Goal: Answer question/provide support: Participate in discussion

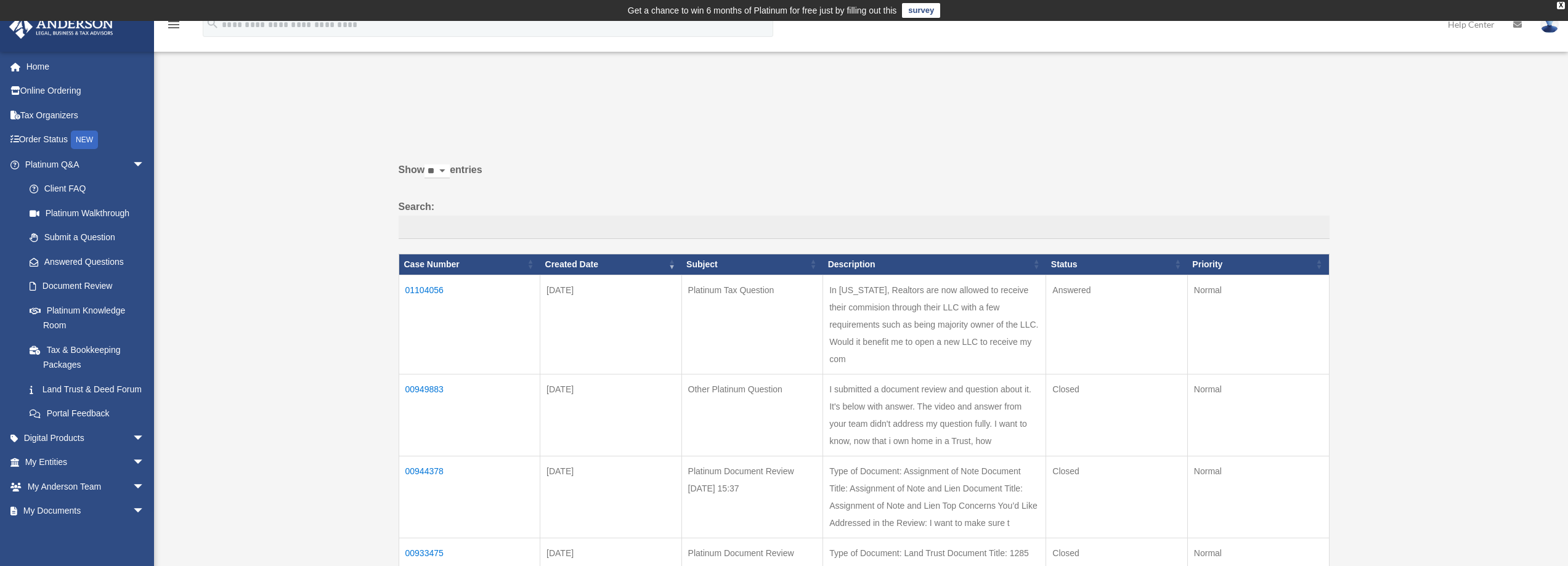
click at [418, 282] on td "01104056" at bounding box center [470, 324] width 142 height 99
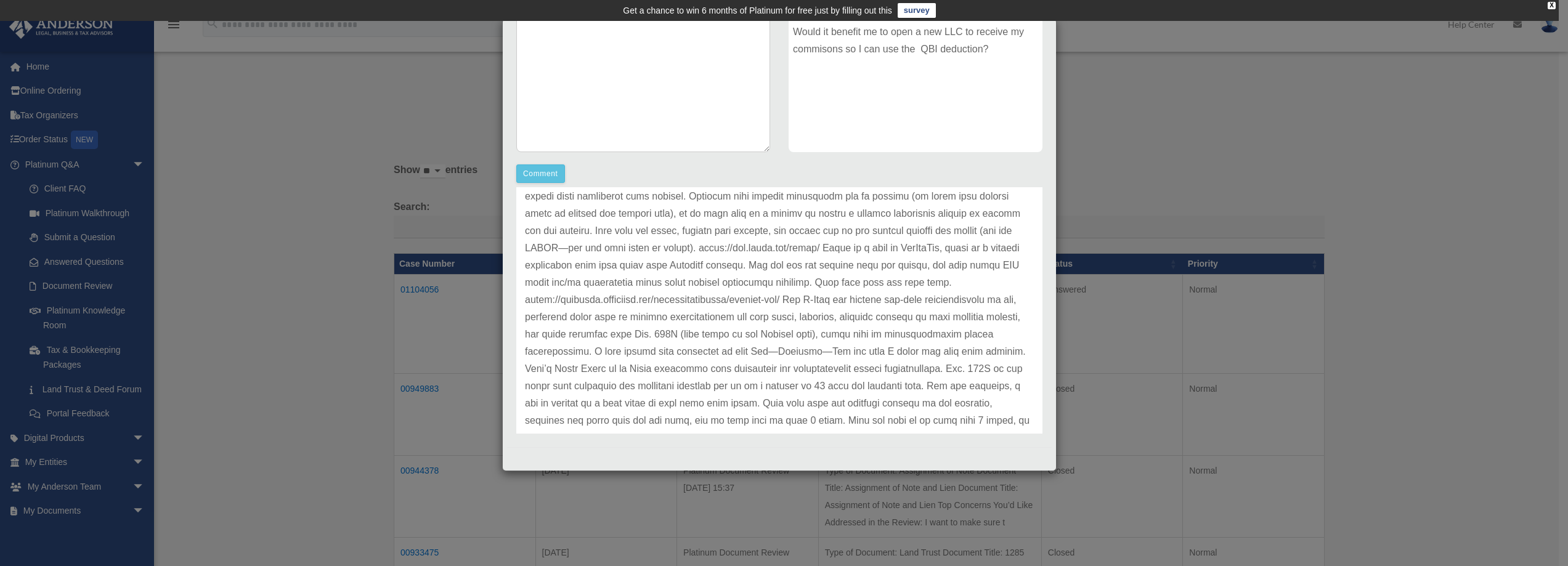
scroll to position [246, 0]
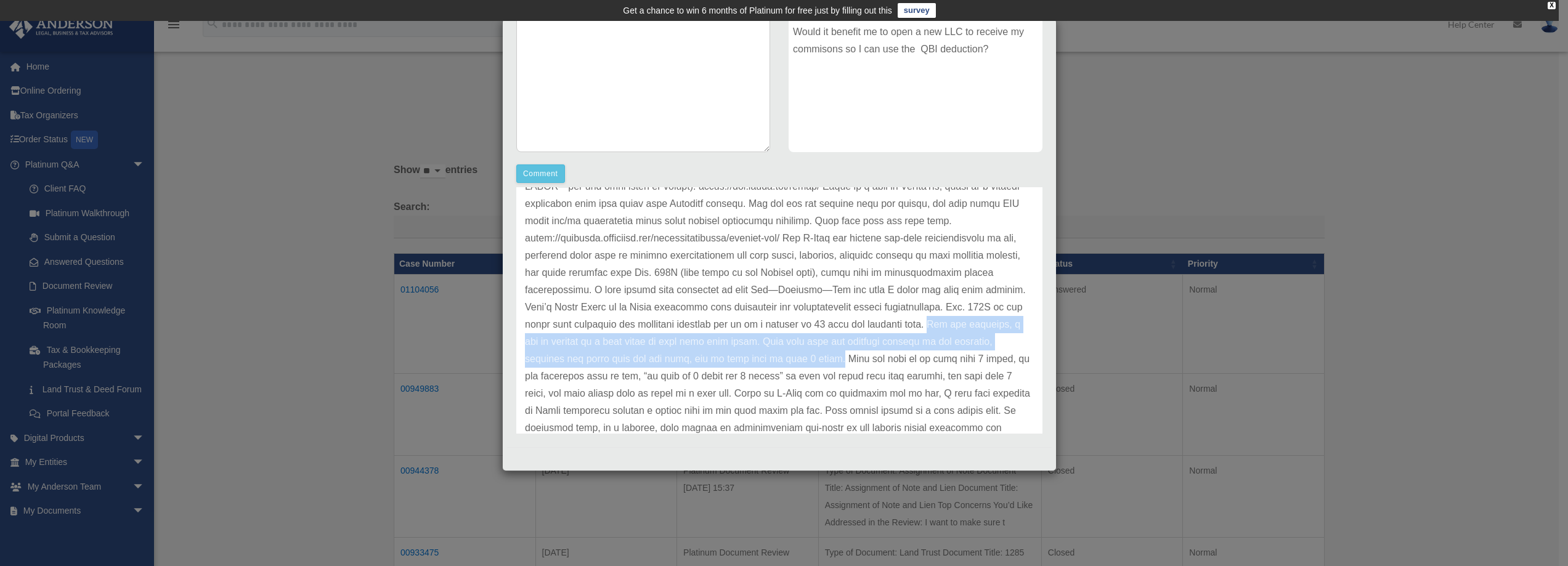
drag, startPoint x: 631, startPoint y: 343, endPoint x: 1015, endPoint y: 361, distance: 384.4
click at [1015, 361] on div "Update date : [DATE]" at bounding box center [779, 290] width 526 height 620
copy p "For tax purposes, a day is defined as a time frame of more than four hours. Jus…"
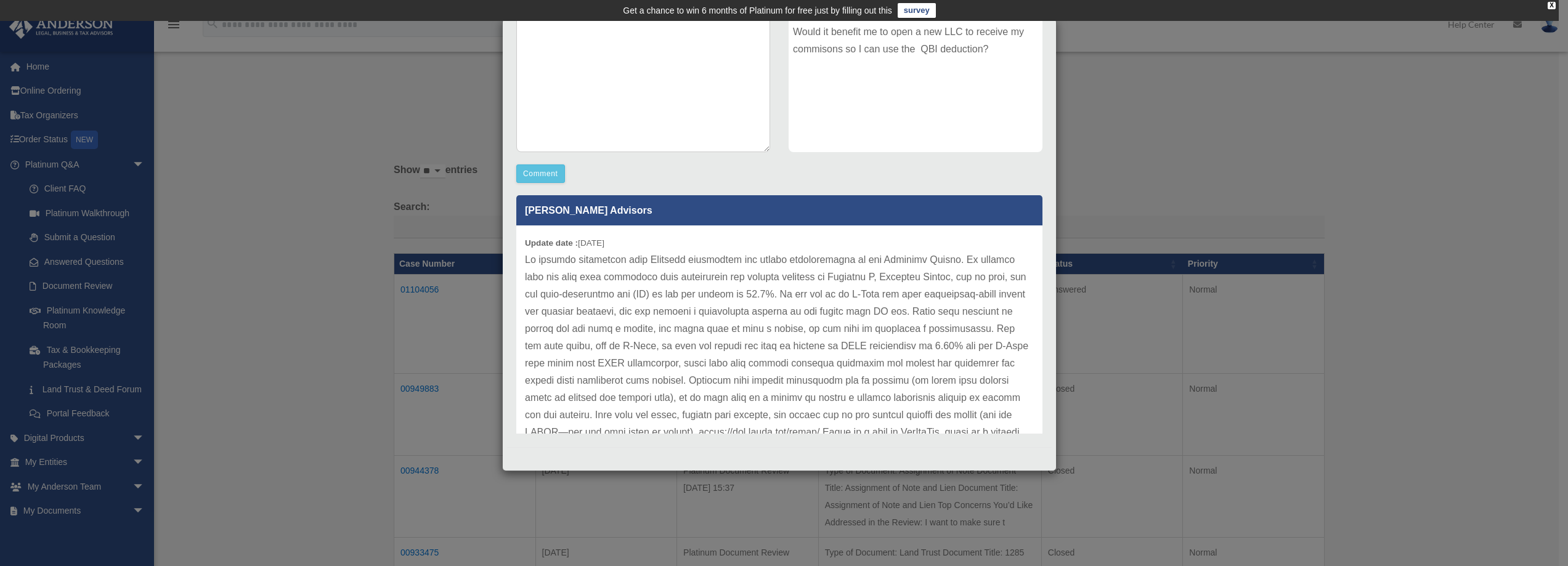
scroll to position [0, 0]
click at [536, 167] on button "Comment" at bounding box center [541, 174] width 48 height 18
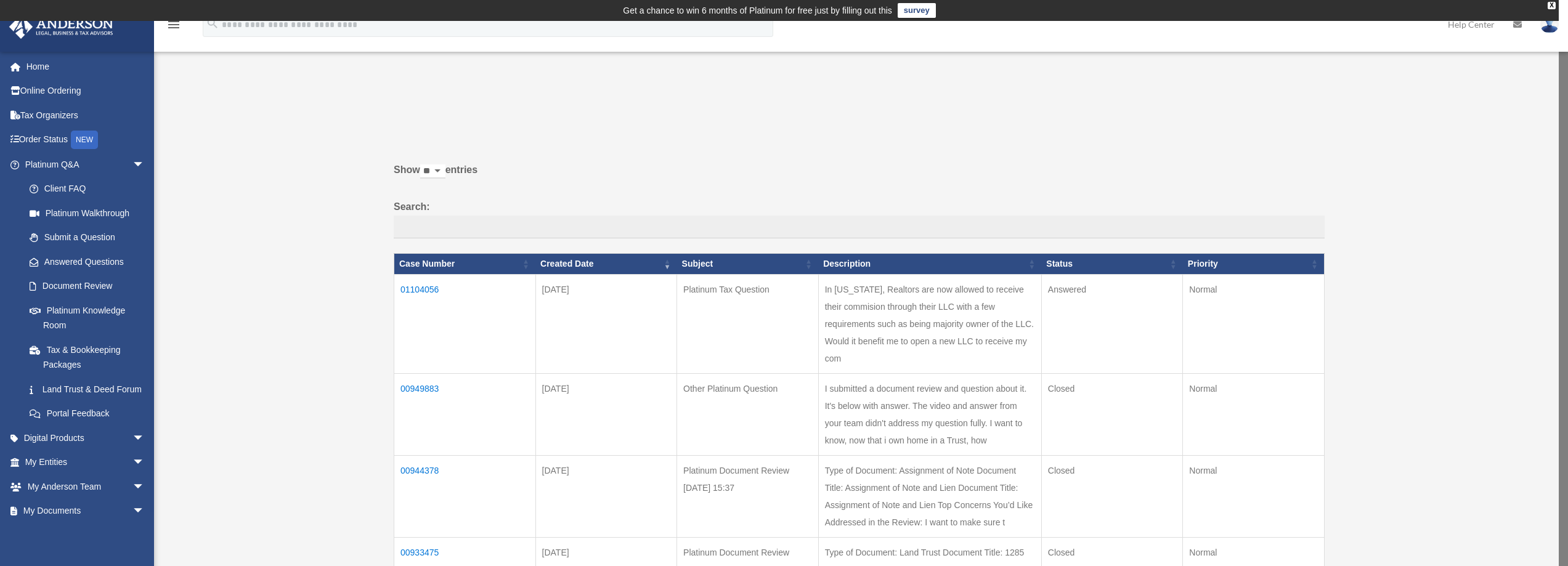
click at [430, 287] on td "01104056" at bounding box center [465, 323] width 142 height 99
click at [430, 287] on td "01104056" at bounding box center [470, 324] width 142 height 99
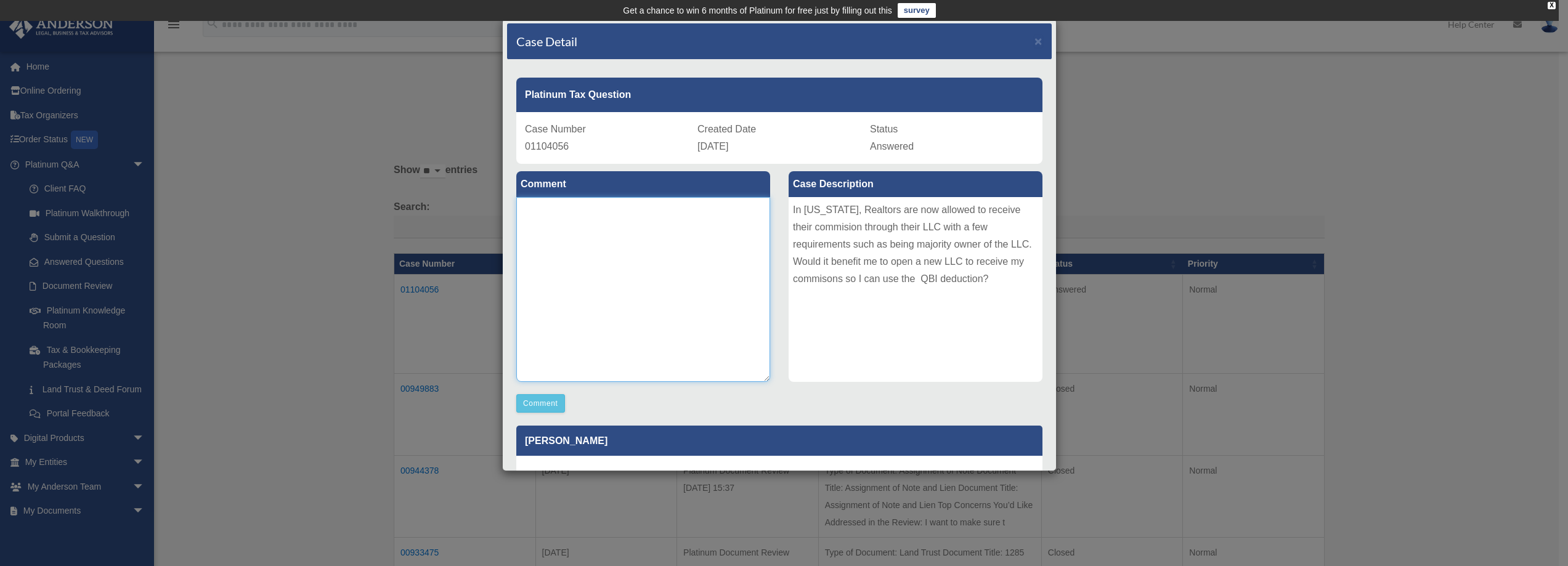
click at [645, 300] on textarea at bounding box center [644, 289] width 254 height 185
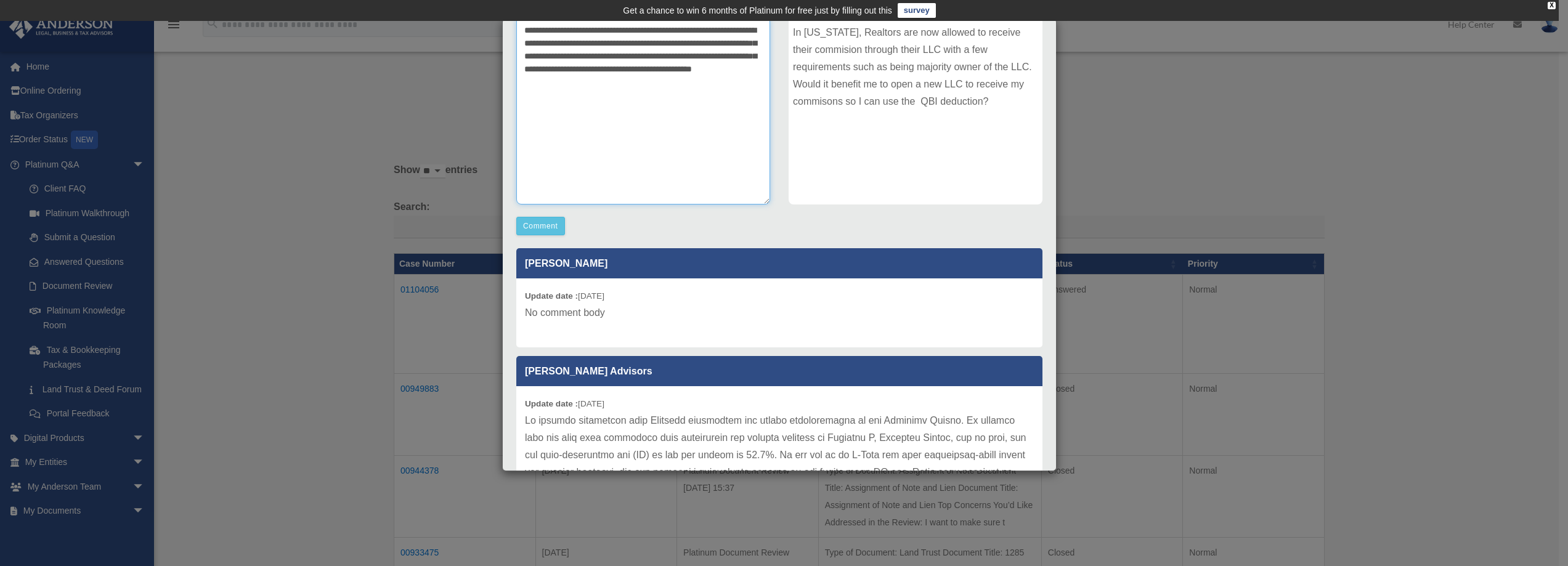
scroll to position [229, 0]
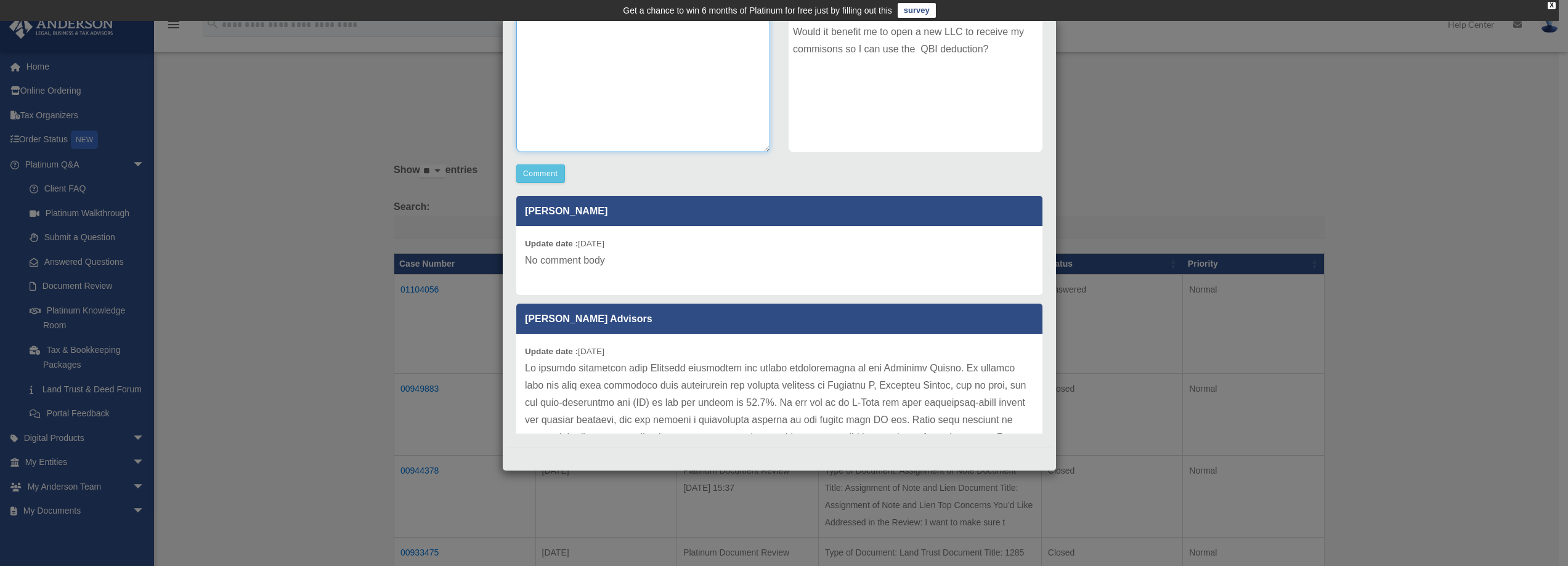
type textarea "**********"
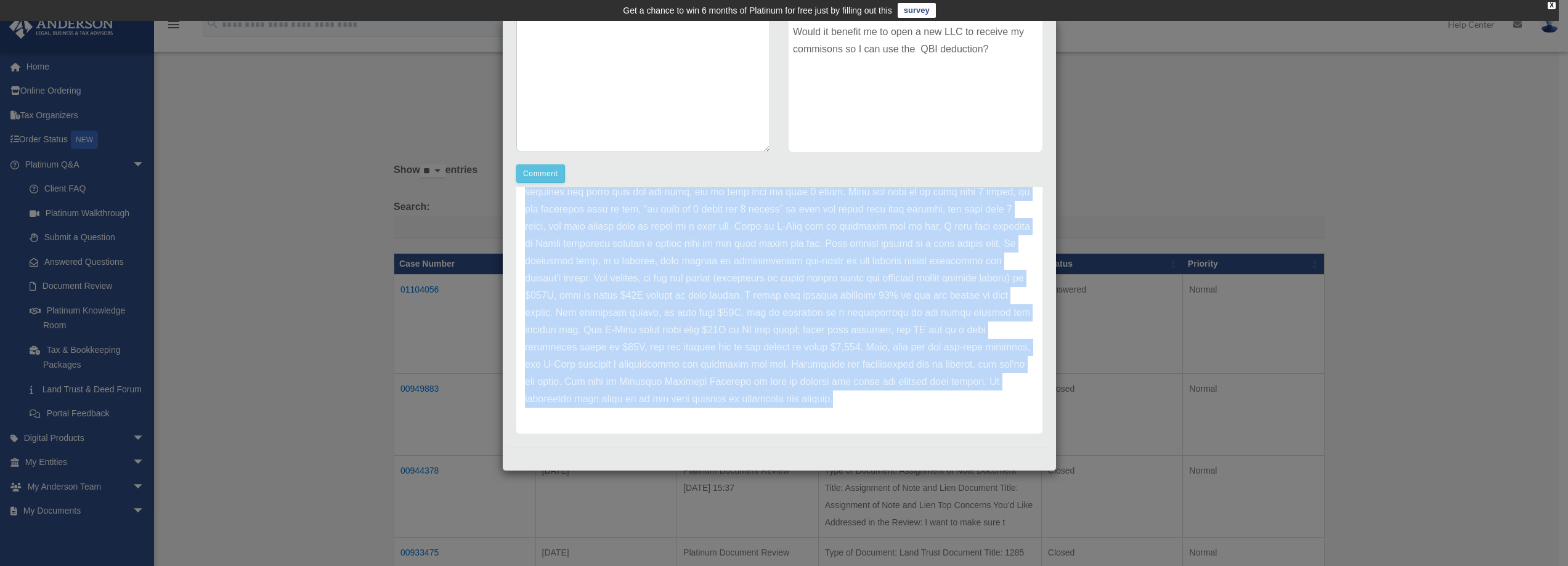
scroll to position [538, 0]
drag, startPoint x: 530, startPoint y: 369, endPoint x: 818, endPoint y: 450, distance: 299.2
click at [818, 450] on div "Case Detail × Platinum Tax Question Case Number 01104056 Created Date [DATE] St…" at bounding box center [779, 245] width 554 height 453
copy div "We greatly appreciate your Platinum membership and active participation in the …"
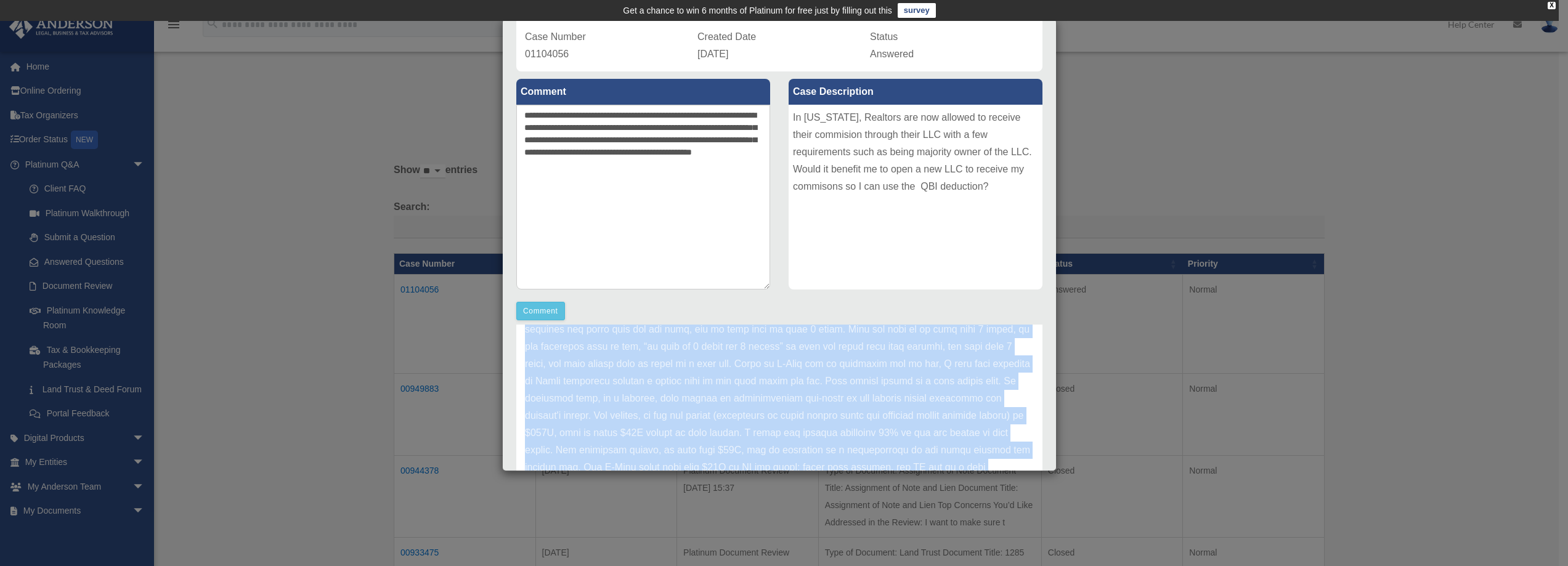
scroll to position [0, 0]
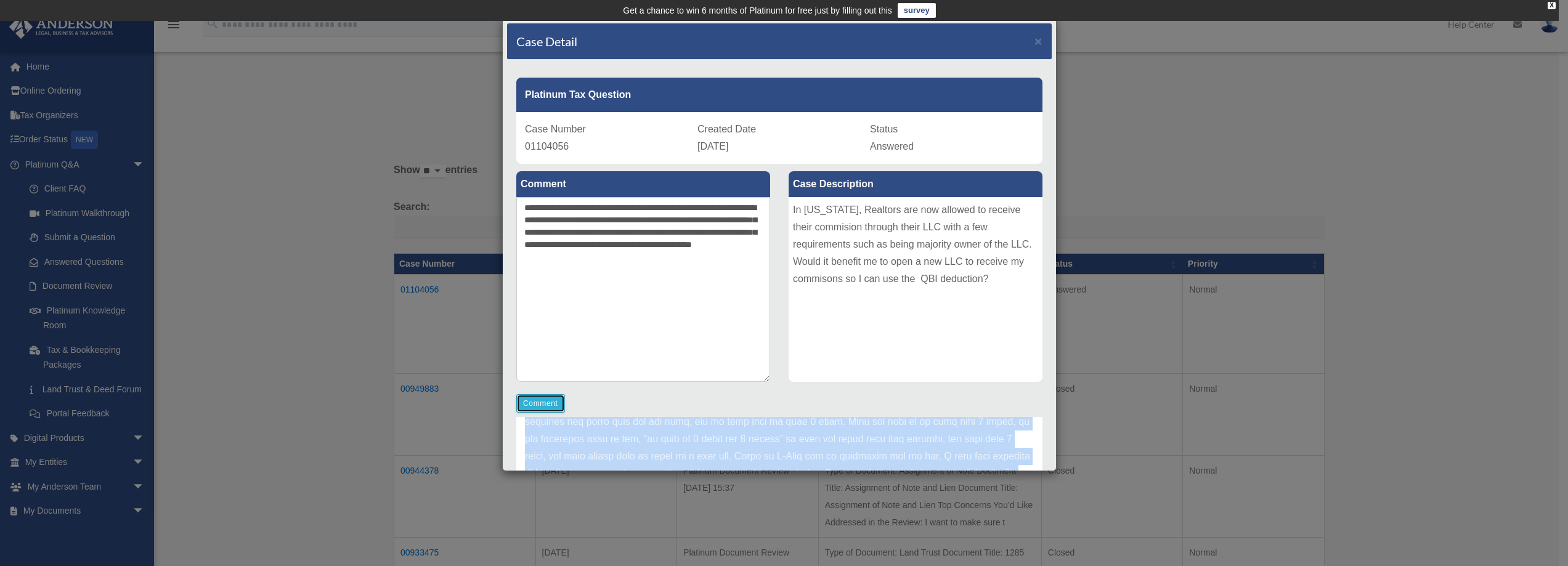
click at [539, 398] on button "Comment" at bounding box center [541, 403] width 48 height 18
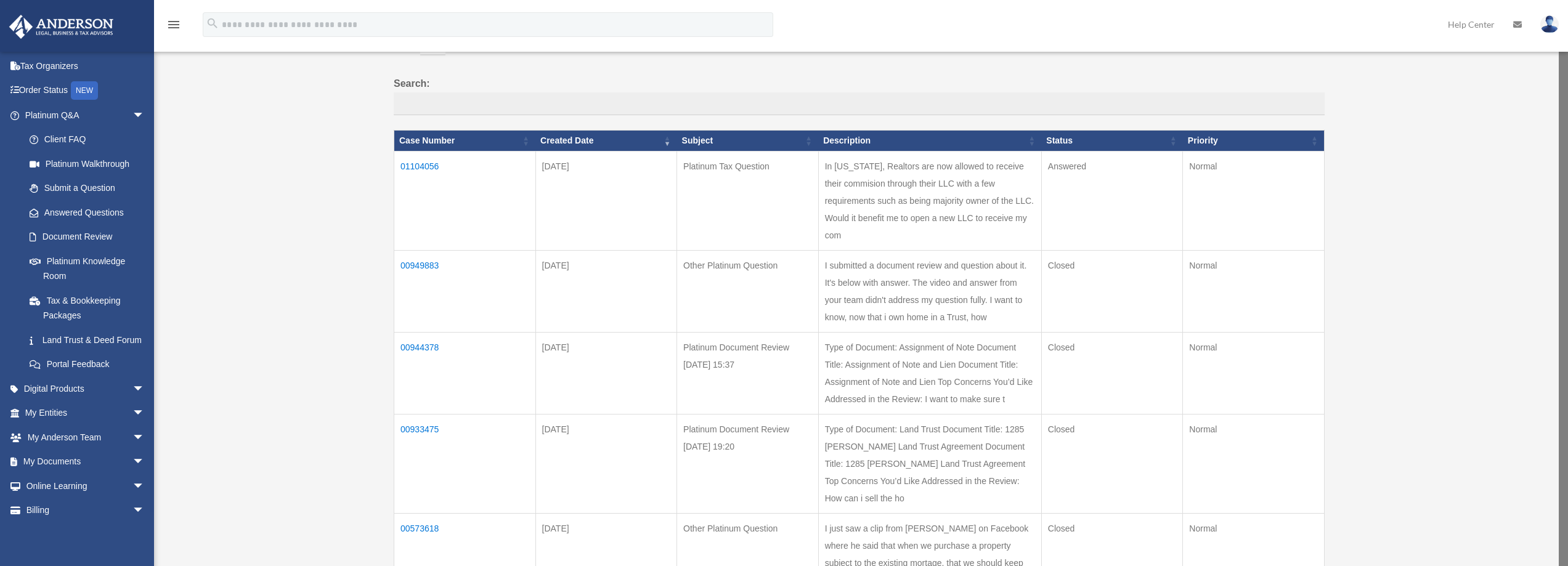
scroll to position [62, 0]
